Goal: Use online tool/utility: Utilize a website feature to perform a specific function

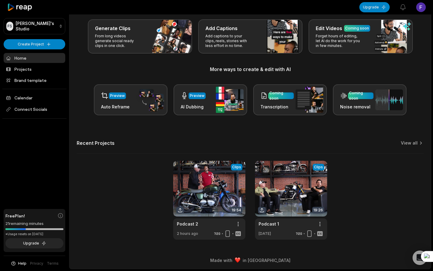
scroll to position [29, 0]
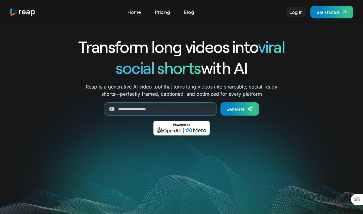
click at [295, 10] on link "Log in" at bounding box center [296, 12] width 19 height 10
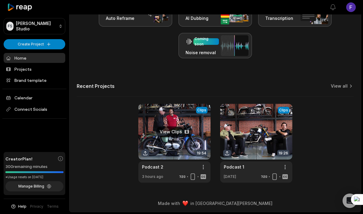
click at [163, 151] on link at bounding box center [174, 143] width 72 height 79
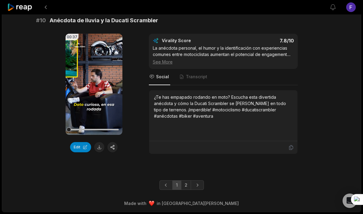
scroll to position [1645, 0]
click at [185, 190] on link "2" at bounding box center [186, 185] width 10 height 10
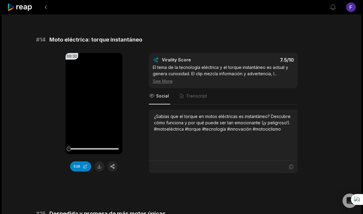
scroll to position [603, 0]
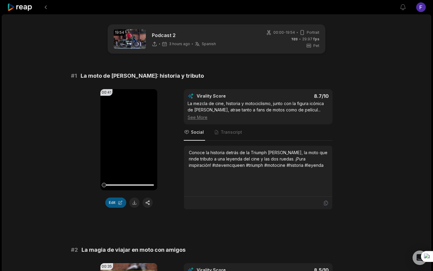
click at [121, 197] on button "Edit" at bounding box center [115, 202] width 21 height 10
